Goal: Find specific page/section: Find specific page/section

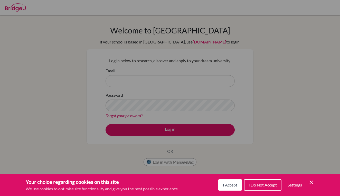
click at [287, 45] on div "Cookie Preferences" at bounding box center [170, 98] width 340 height 196
type input "[EMAIL_ADDRESS][DOMAIN_NAME]"
click at [170, 129] on button "Log in" at bounding box center [169, 130] width 129 height 12
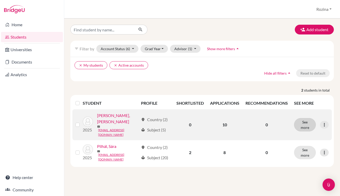
click at [308, 122] on button "See more" at bounding box center [305, 124] width 22 height 13
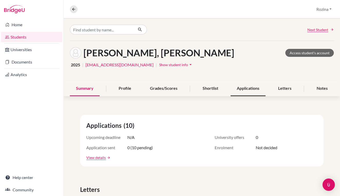
click at [247, 91] on div "Applications" at bounding box center [247, 88] width 35 height 15
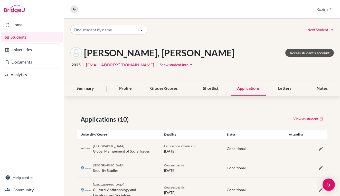
click at [307, 54] on link "Access student's account" at bounding box center [309, 53] width 48 height 8
